Goal: Transaction & Acquisition: Purchase product/service

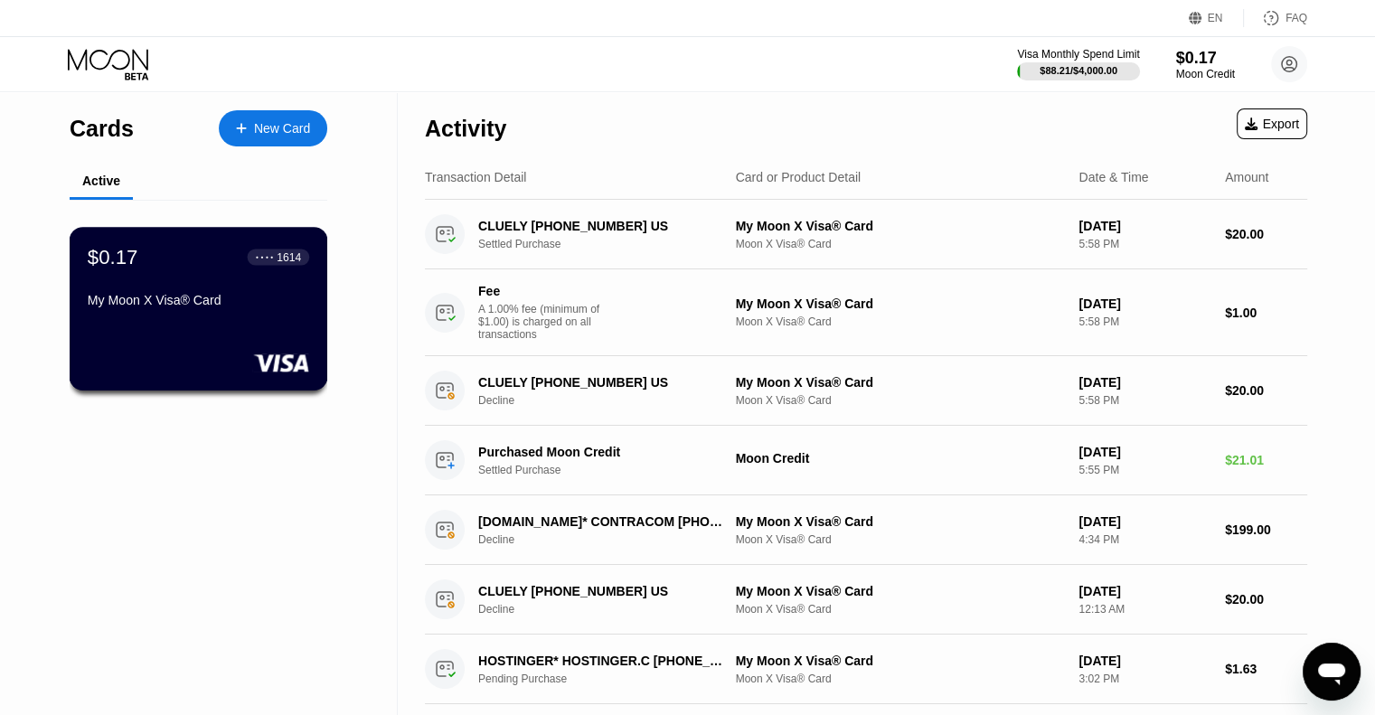
click at [242, 307] on div "My Moon X Visa® Card" at bounding box center [198, 300] width 221 height 14
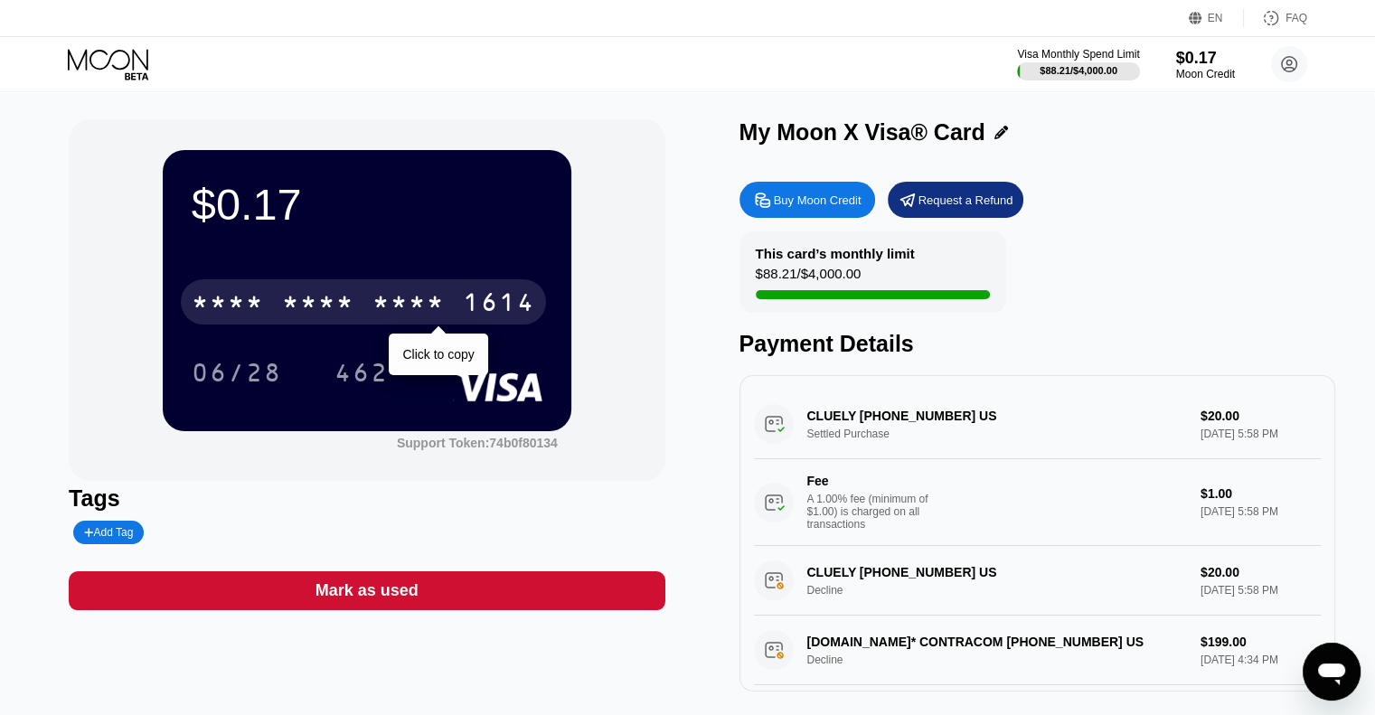
click at [449, 312] on div "* * * * * * * * * * * * 1614" at bounding box center [363, 301] width 365 height 45
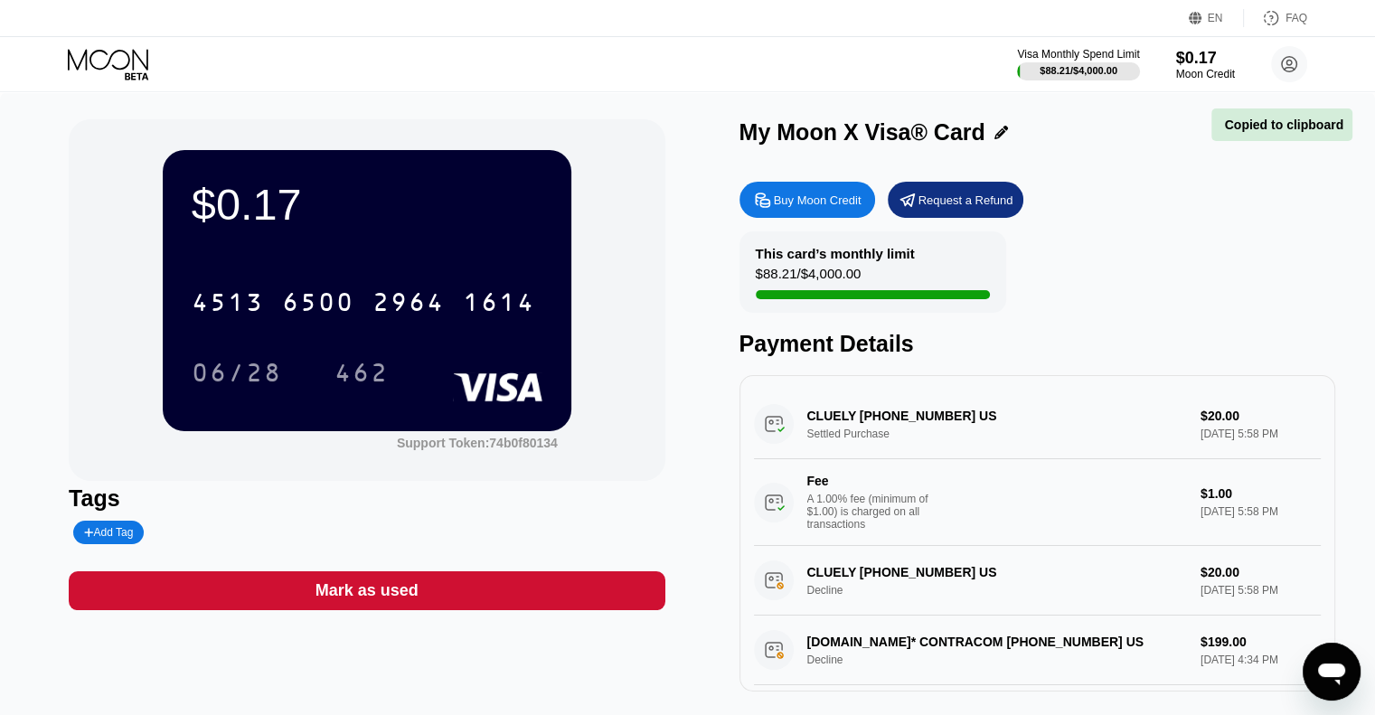
click at [796, 203] on div "Buy Moon Credit" at bounding box center [818, 200] width 88 height 15
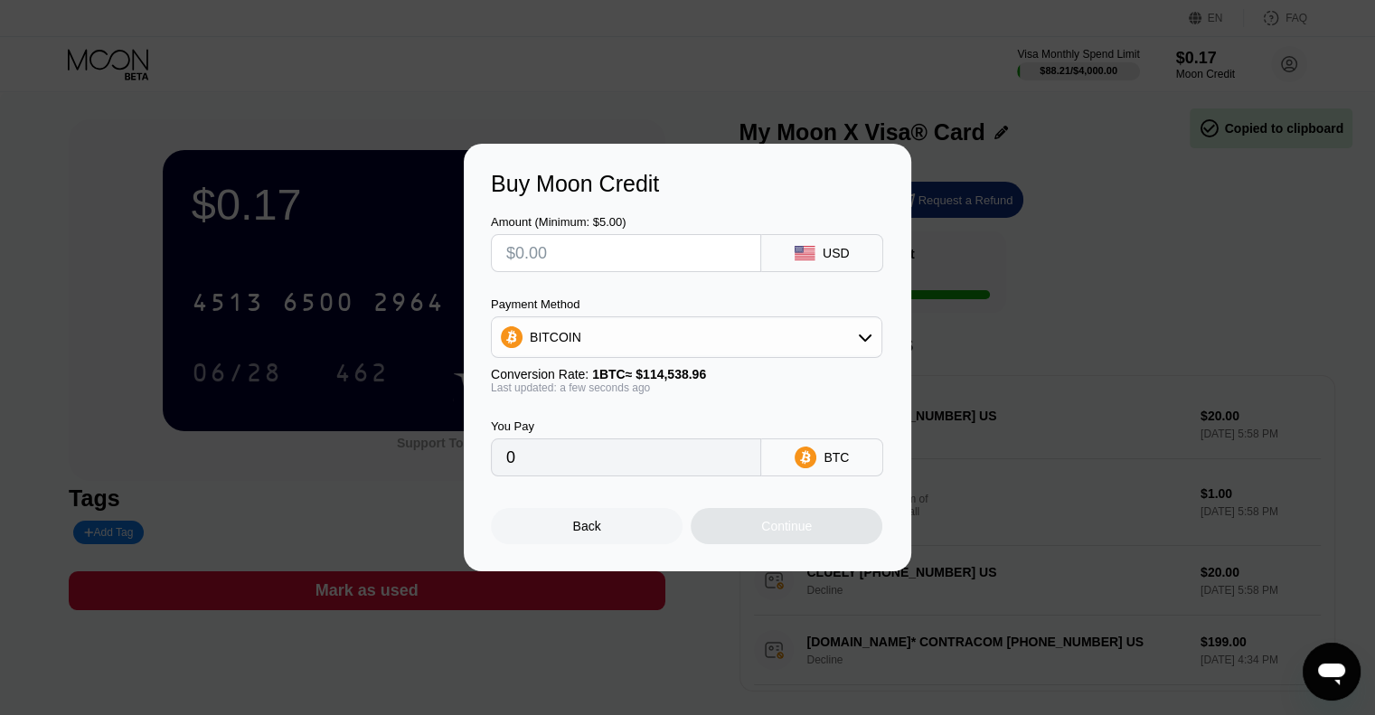
click at [634, 239] on input "text" at bounding box center [626, 253] width 240 height 36
drag, startPoint x: 675, startPoint y: 311, endPoint x: 672, endPoint y: 328, distance: 17.4
click at [675, 313] on div "Payment Method BITCOIN" at bounding box center [686, 327] width 391 height 61
click at [672, 332] on div "BITCOIN" at bounding box center [687, 337] width 390 height 36
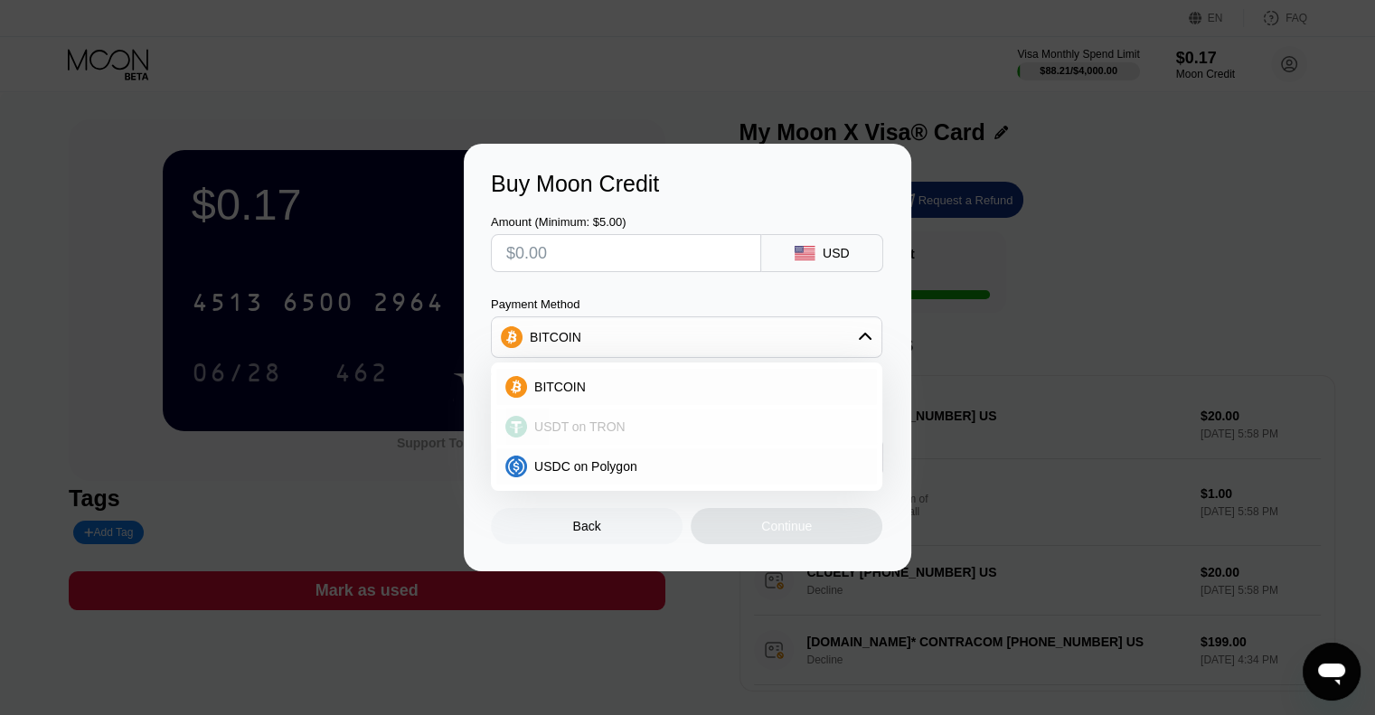
click at [625, 415] on div "USDT on TRON" at bounding box center [686, 427] width 381 height 36
type input "0.00"
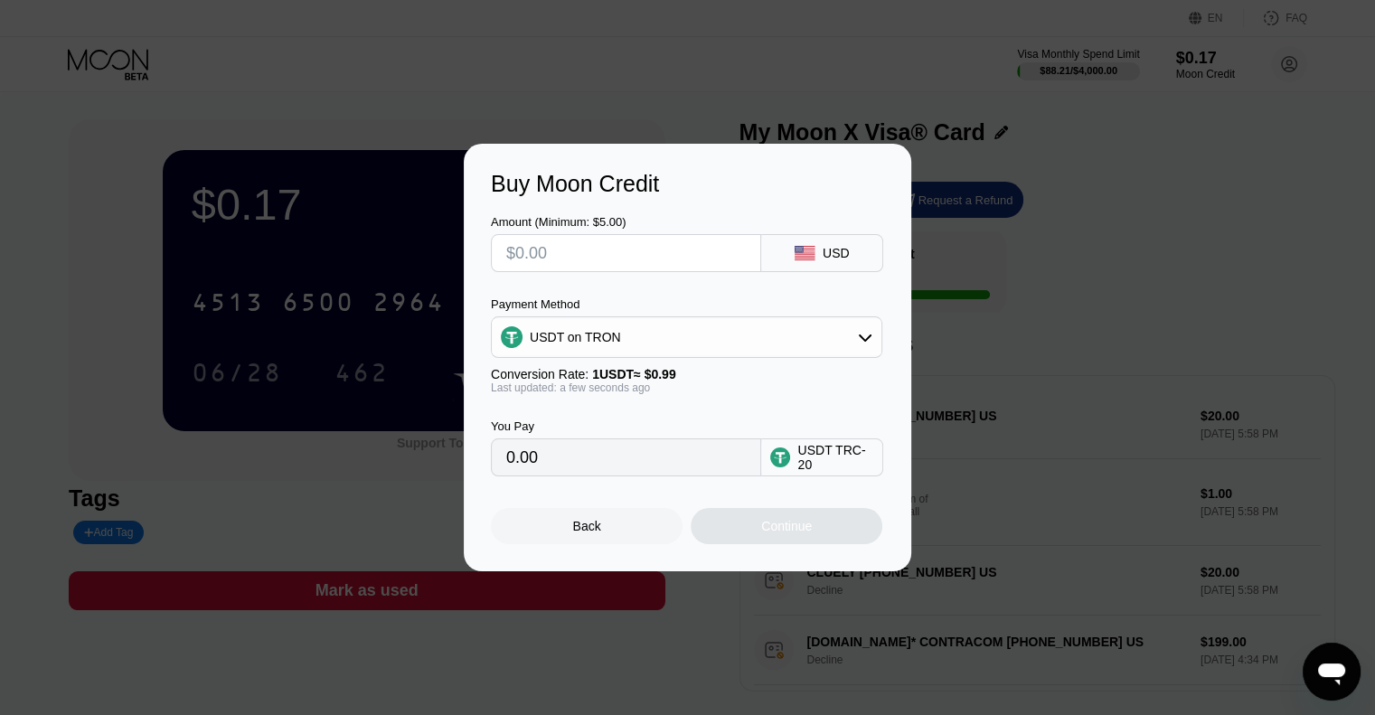
click at [623, 256] on input "text" at bounding box center [626, 253] width 240 height 36
click at [1083, 369] on div "Buy Moon Credit Amount (Minimum: $5.00) USD Payment Method USDT on TRON Convers…" at bounding box center [687, 358] width 1375 height 428
click at [629, 529] on div "Back" at bounding box center [587, 526] width 192 height 36
